Goal: Task Accomplishment & Management: Use online tool/utility

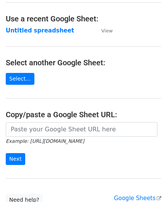
scroll to position [38, 0]
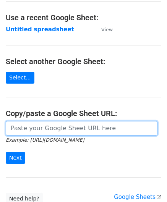
click at [34, 128] on input "url" at bounding box center [82, 128] width 152 height 15
paste input "[URL][DOMAIN_NAME]"
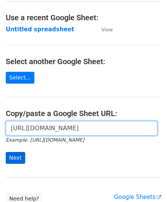
type input "[URL][DOMAIN_NAME]"
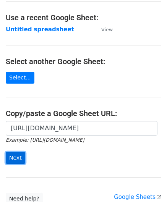
click at [11, 155] on input "Next" at bounding box center [16, 158] width 20 height 12
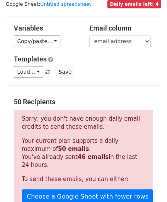
scroll to position [252, 0]
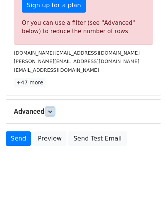
click at [51, 109] on icon at bounding box center [50, 111] width 5 height 5
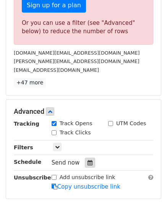
click at [88, 160] on icon at bounding box center [90, 162] width 5 height 5
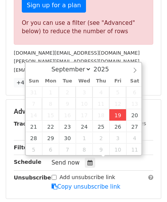
type input "2025-09-19 12:00"
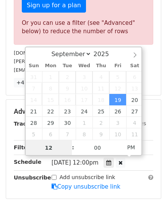
scroll to position [208, 0]
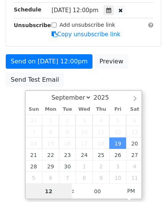
paste input "9"
type input "19"
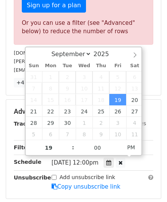
type input "2025-09-19 19:00"
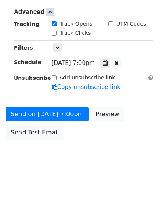
scroll to position [351, 0]
